Goal: Information Seeking & Learning: Learn about a topic

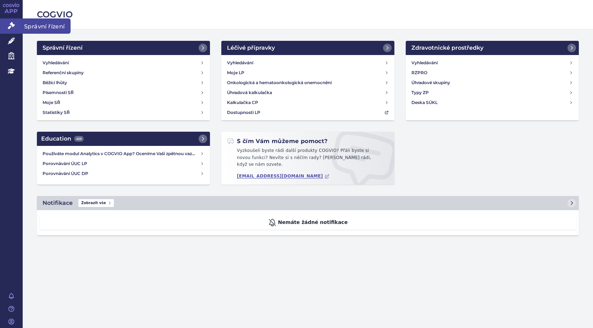
click at [13, 22] on icon at bounding box center [11, 25] width 7 height 7
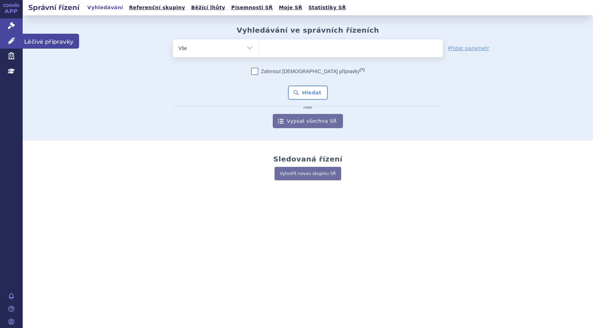
click at [16, 43] on link "Léčivé přípravky" at bounding box center [11, 41] width 23 height 15
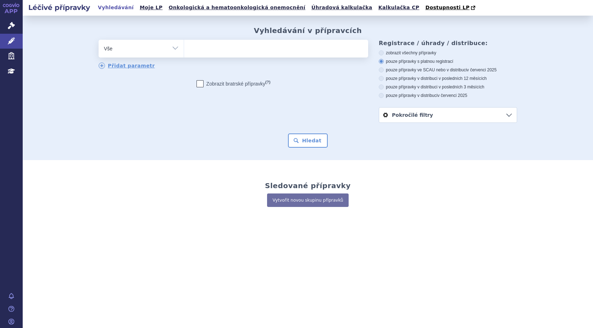
click at [269, 53] on ul at bounding box center [276, 47] width 184 height 15
click at [184, 53] on select at bounding box center [184, 48] width 0 height 18
click at [11, 27] on icon at bounding box center [11, 25] width 7 height 7
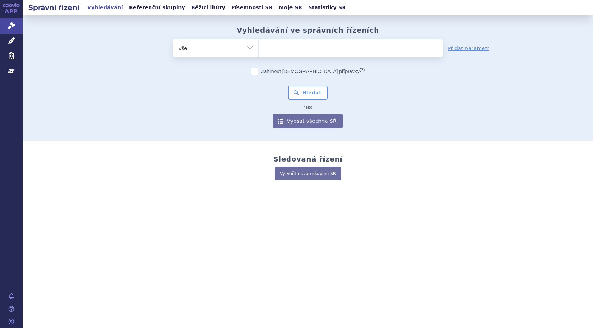
click at [248, 44] on select "Vše Spisová značka Typ SŘ Přípravek/SUKL kód Účastník/Držitel" at bounding box center [215, 47] width 85 height 16
select select "filter-atc-group"
click at [173, 39] on select "Vše Spisová značka Typ SŘ Přípravek/SUKL kód Účastník/Držitel" at bounding box center [215, 47] width 85 height 16
click at [289, 49] on ul at bounding box center [351, 46] width 184 height 15
click at [259, 49] on select at bounding box center [258, 48] width 0 height 18
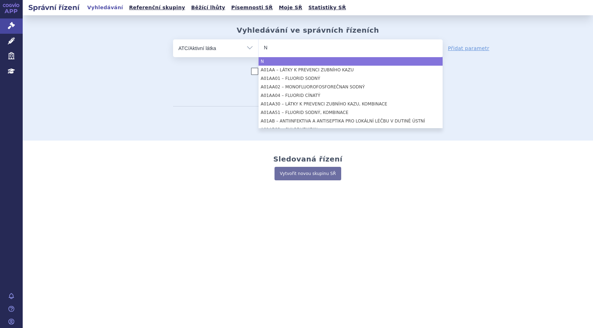
type input "N"
select select "N"
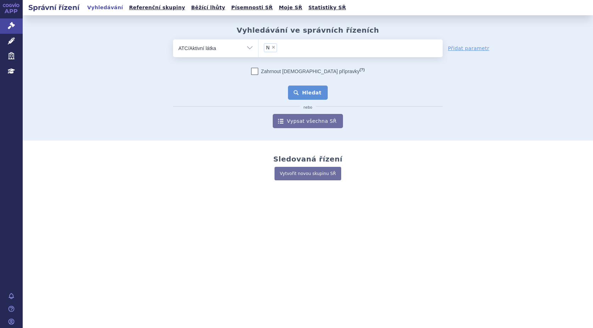
click at [316, 93] on button "Hledat" at bounding box center [308, 92] width 40 height 14
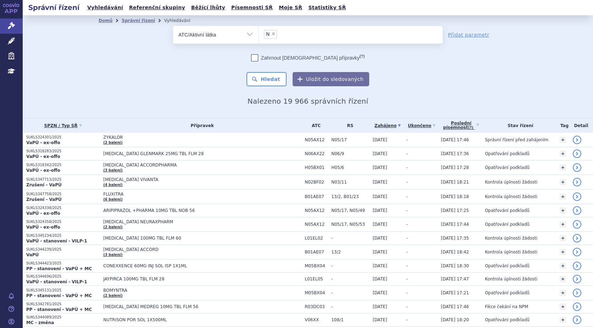
click at [271, 33] on span "×" at bounding box center [273, 34] width 4 height 4
click at [259, 33] on select "N" at bounding box center [258, 35] width 0 height 18
select select
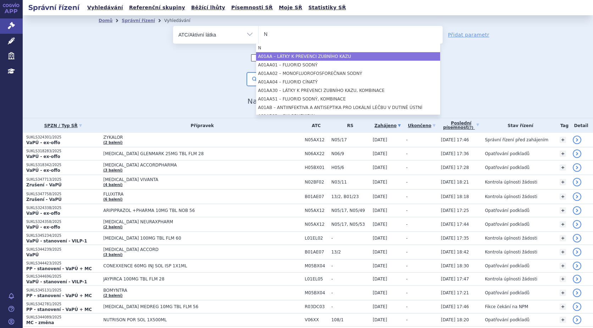
type input "N"
click at [259, 33] on ul "N" at bounding box center [351, 33] width 184 height 15
click at [258, 33] on select "N" at bounding box center [258, 35] width 0 height 18
select select "A01AA"
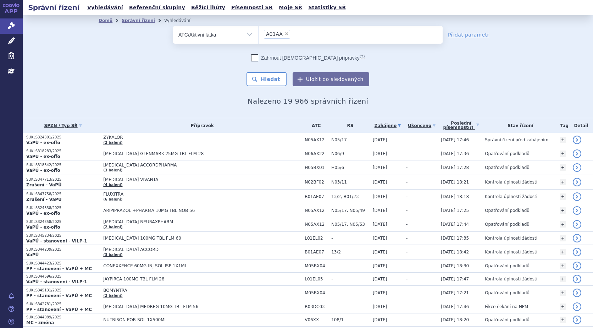
click at [250, 37] on select "Vše Spisová značka Typ SŘ Přípravek/SUKL kód Účastník/Držitel" at bounding box center [215, 34] width 85 height 16
select select "filter-procedure-type"
click at [173, 26] on select "Vše Spisová značka Typ SŘ Přípravek/SUKL kód Účastník/Držitel" at bounding box center [215, 34] width 85 height 16
click at [280, 35] on ul at bounding box center [351, 33] width 184 height 15
click at [259, 35] on select at bounding box center [258, 35] width 0 height 18
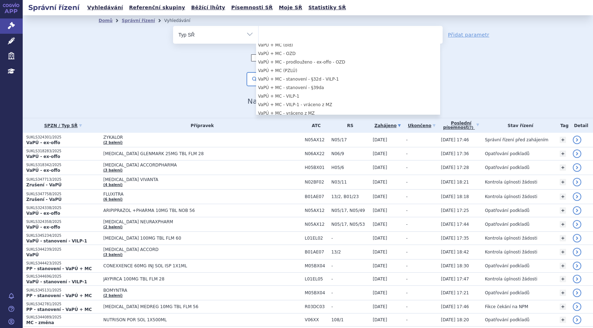
scroll to position [568, 0]
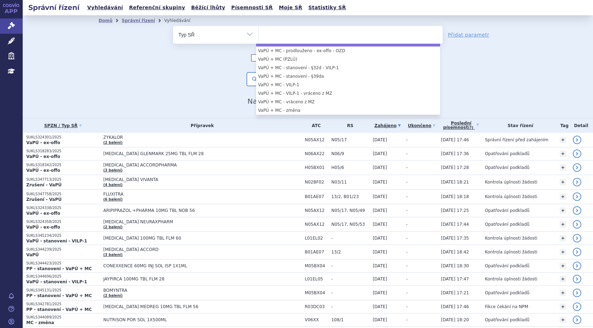
click at [479, 50] on div "odstranit Vše Spisová značka Typ SŘ" at bounding box center [308, 56] width 419 height 60
select select "fe94cb2e-0f23-44d9-aee5-4c254299221f"
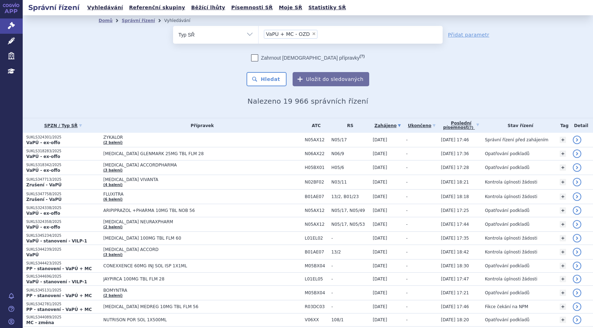
click at [312, 35] on span "×" at bounding box center [314, 34] width 4 height 4
click at [259, 35] on select "VaPÚ + MC - OZD" at bounding box center [258, 35] width 0 height 18
select select
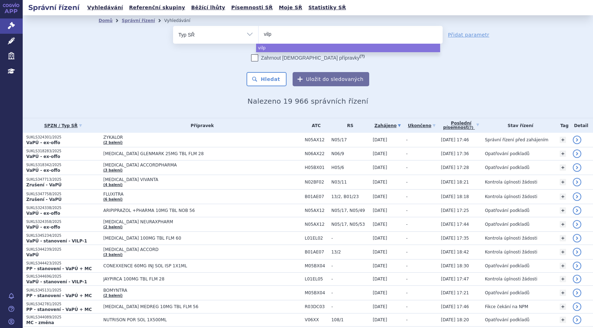
type input "vilp"
select select "vilp"
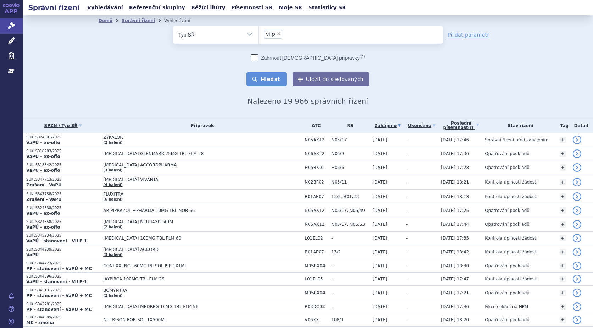
click at [271, 82] on button "Hledat" at bounding box center [267, 79] width 40 height 14
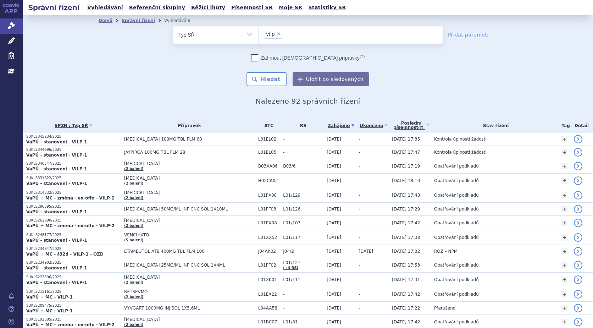
click at [277, 35] on span "×" at bounding box center [279, 34] width 4 height 4
click at [259, 35] on select "vilp" at bounding box center [258, 35] width 0 height 18
select select
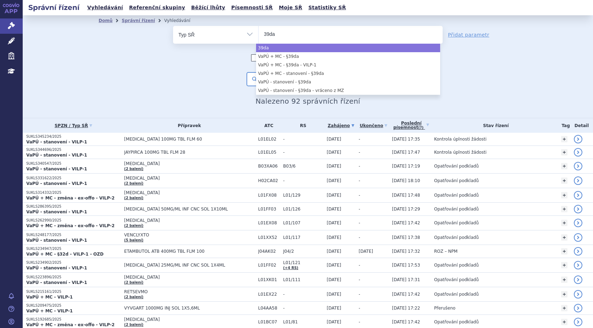
type input "39da"
select select "39da"
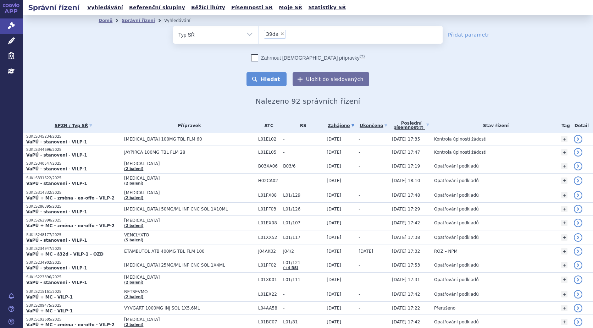
click at [265, 81] on button "Hledat" at bounding box center [267, 79] width 40 height 14
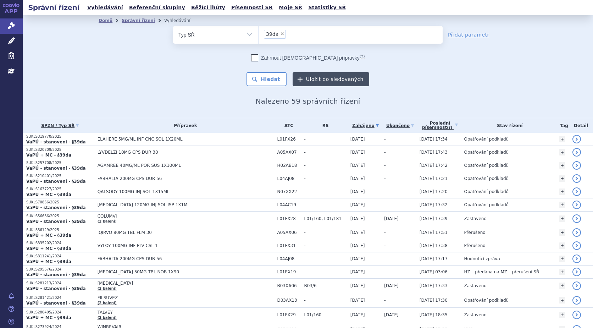
click at [309, 78] on button "Uložit do sledovaných" at bounding box center [331, 79] width 77 height 14
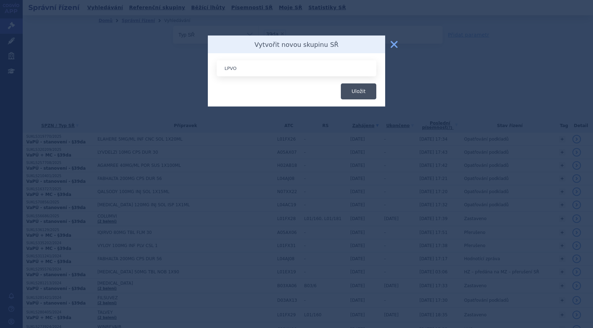
type input "LPVO"
click at [367, 94] on button "Uložit" at bounding box center [358, 91] width 35 height 16
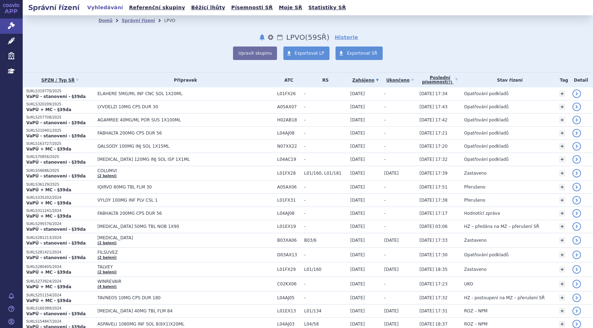
click at [259, 37] on button "notifikace" at bounding box center [262, 37] width 7 height 9
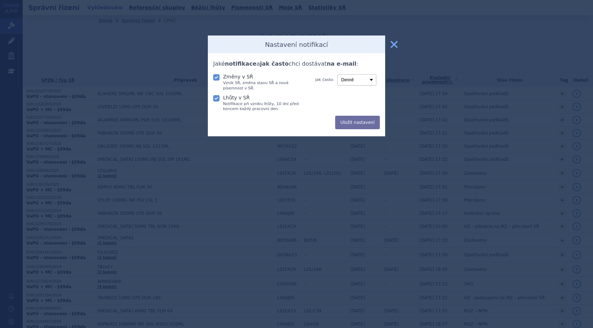
click at [217, 100] on icon at bounding box center [216, 98] width 6 height 6
click at [217, 100] on input "Lhůty v SŘ Notifikace při vzniku lhůty, 10 dní před koncem každý pracovní den." at bounding box center [217, 97] width 7 height 7
checkbox input "false"
click at [355, 120] on button "Uložit nastavení" at bounding box center [357, 122] width 45 height 13
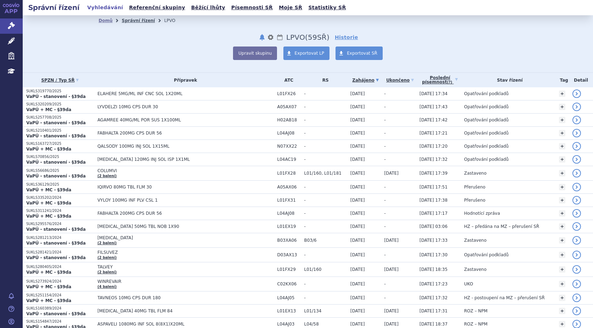
click at [135, 20] on link "Správní řízení" at bounding box center [138, 20] width 33 height 5
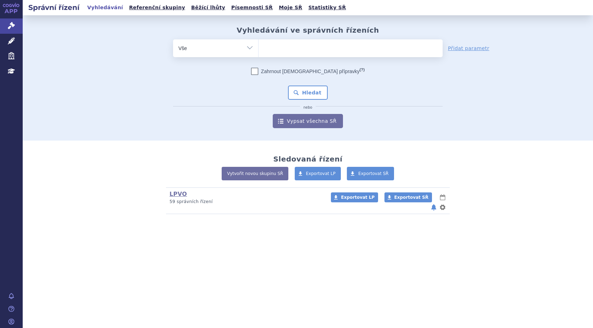
click at [281, 46] on ul at bounding box center [351, 46] width 184 height 15
click at [259, 46] on select at bounding box center [258, 48] width 0 height 18
click at [247, 49] on select "Vše Spisová značka Typ SŘ Přípravek/SUKL kód Účastník/Držitel" at bounding box center [215, 47] width 85 height 16
select select "filter-procedure-product-status"
click at [173, 39] on select "Vše Spisová značka Typ SŘ Přípravek/SUKL kód Účastník/Držitel" at bounding box center [215, 47] width 85 height 16
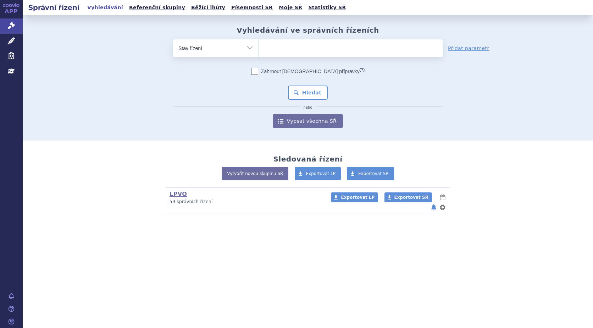
click at [284, 47] on ul at bounding box center [351, 46] width 184 height 15
click at [259, 47] on select at bounding box center [258, 48] width 0 height 18
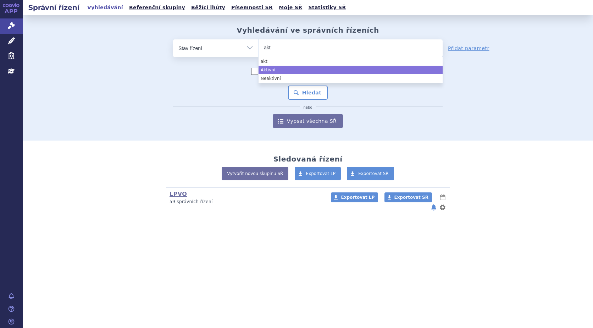
type input "akt"
select select "a0d16f3a-7c3c-49b9-bbbf-43dbf2e58536"
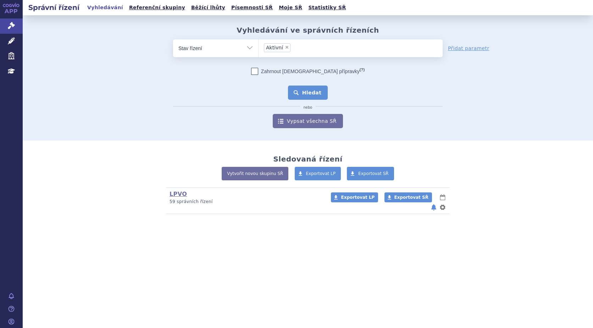
click at [309, 96] on button "Hledat" at bounding box center [308, 92] width 40 height 14
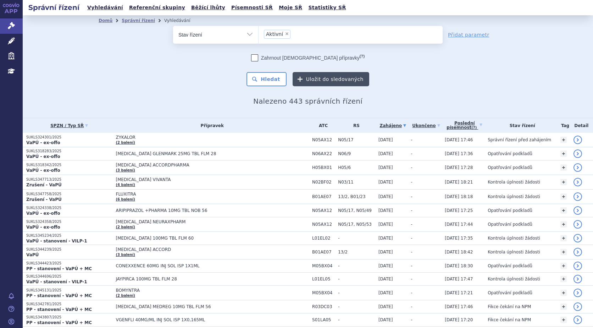
click at [323, 79] on button "Uložit do sledovaných" at bounding box center [331, 79] width 77 height 14
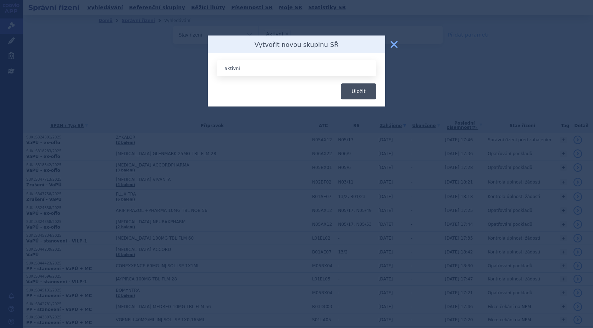
type input "aktivní"
click at [351, 89] on button "Uložit" at bounding box center [358, 91] width 35 height 16
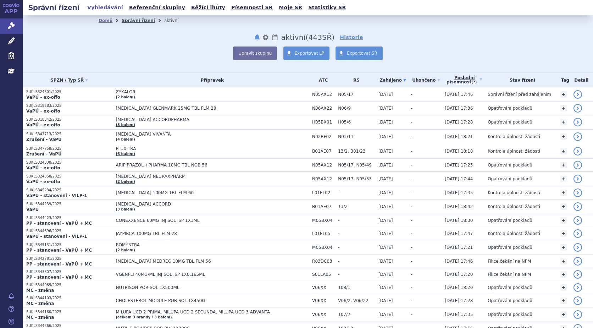
click at [127, 22] on link "Správní řízení" at bounding box center [138, 20] width 33 height 5
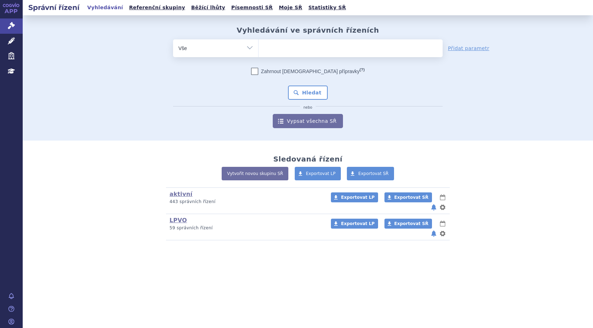
click at [245, 49] on select "Vše Spisová značka Typ SŘ Přípravek/SUKL kód Účastník/Držitel" at bounding box center [215, 47] width 85 height 16
click at [122, 165] on div "Sledovaná řízení Vytvořit novou skupinu SŘ Exportovat LP Exportovat SŘ aktivní …" at bounding box center [307, 197] width 447 height 85
click at [278, 50] on ul at bounding box center [351, 46] width 184 height 15
click at [259, 50] on select at bounding box center [258, 48] width 0 height 18
click at [179, 217] on link "LPVO" at bounding box center [178, 220] width 17 height 7
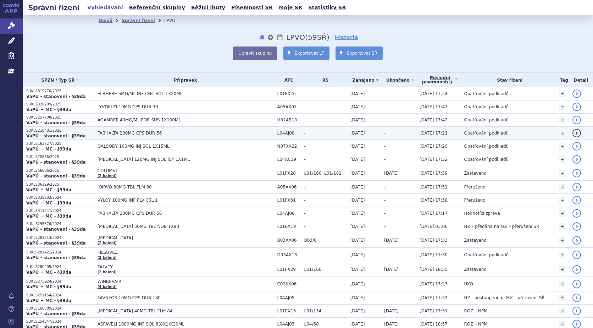
click at [139, 132] on span "FABHALTA 200MG CPS DUR 56" at bounding box center [186, 133] width 176 height 5
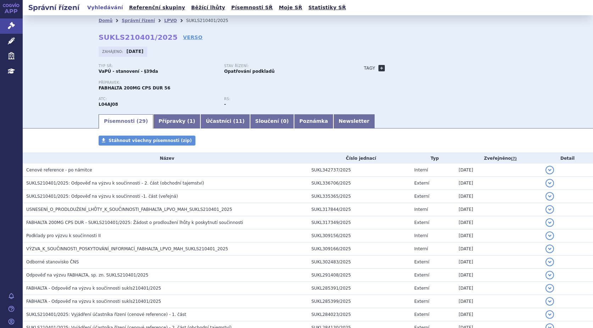
click at [379, 67] on link "+" at bounding box center [382, 68] width 6 height 6
click at [333, 119] on link "Newsletter" at bounding box center [354, 121] width 42 height 14
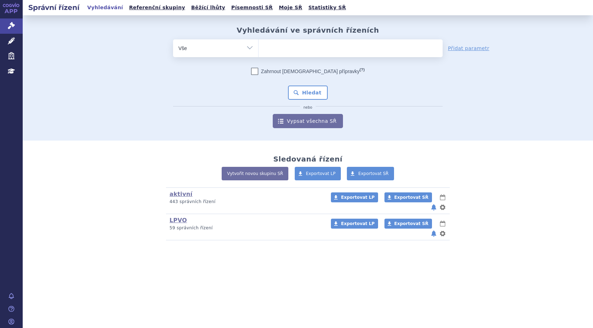
click at [574, 92] on div "Vyhledávání ve správních řízeních odstranit Vše Spisová značka" at bounding box center [308, 77] width 570 height 125
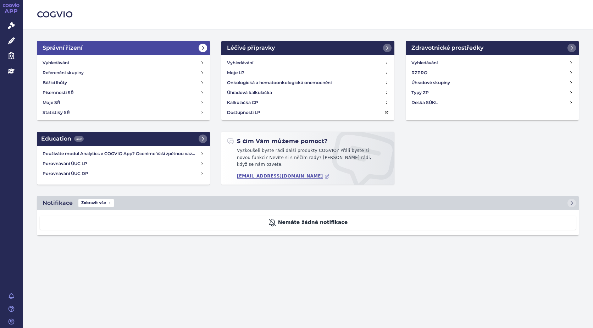
click at [66, 45] on h2 "Správní řízení" at bounding box center [63, 48] width 40 height 9
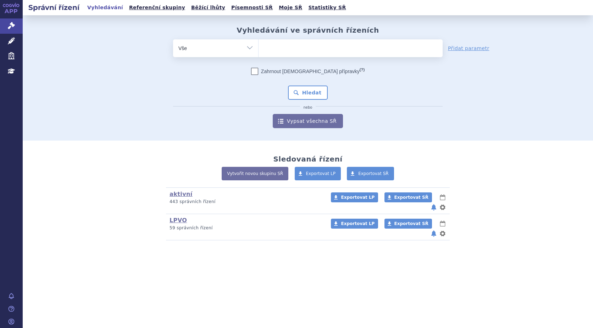
click at [289, 51] on ul at bounding box center [351, 46] width 184 height 15
click at [259, 51] on select at bounding box center [258, 48] width 0 height 18
type input "sk"
type input "sky"
type input "skycl"
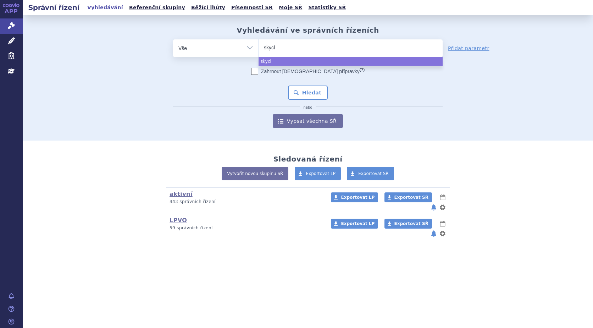
type input "skycla"
type input "skyclar"
type input "skyclarys"
select select "skyclarys"
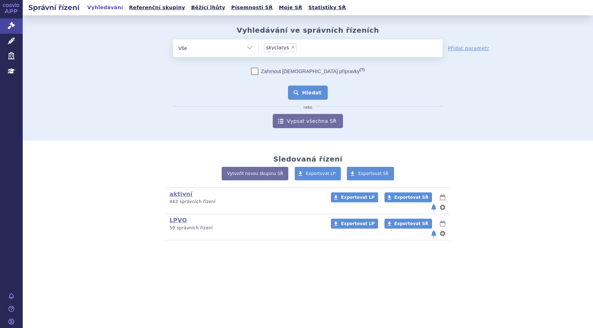
click at [297, 94] on button "Hledat" at bounding box center [308, 92] width 40 height 14
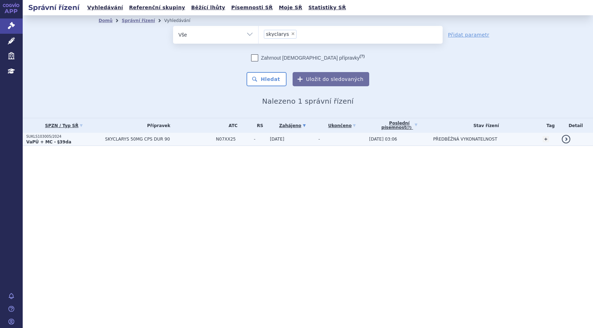
click at [38, 137] on p "SUKLS103005/2024" at bounding box center [63, 136] width 75 height 5
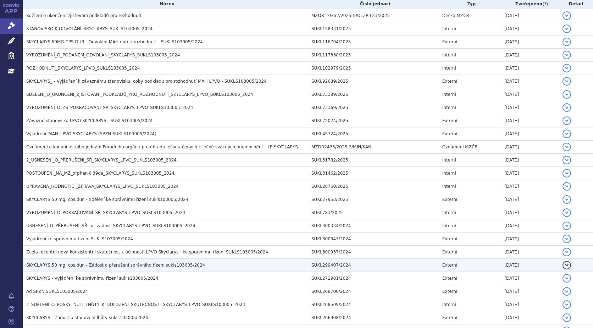
scroll to position [142, 0]
